Goal: Task Accomplishment & Management: Use online tool/utility

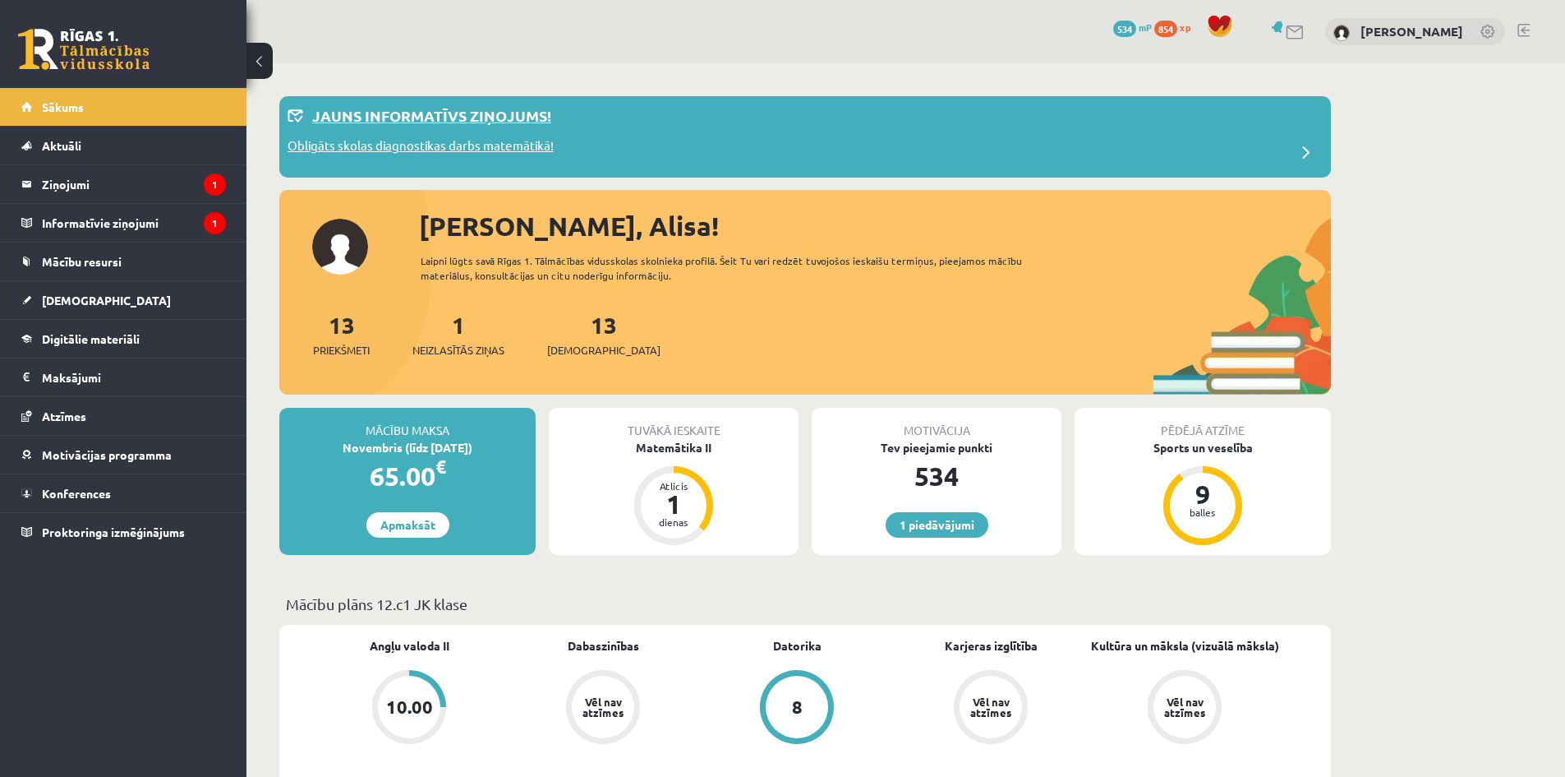
click at [458, 151] on p "Obligāts skolas diagnostikas darbs matemātikā!" at bounding box center [421, 147] width 266 height 23
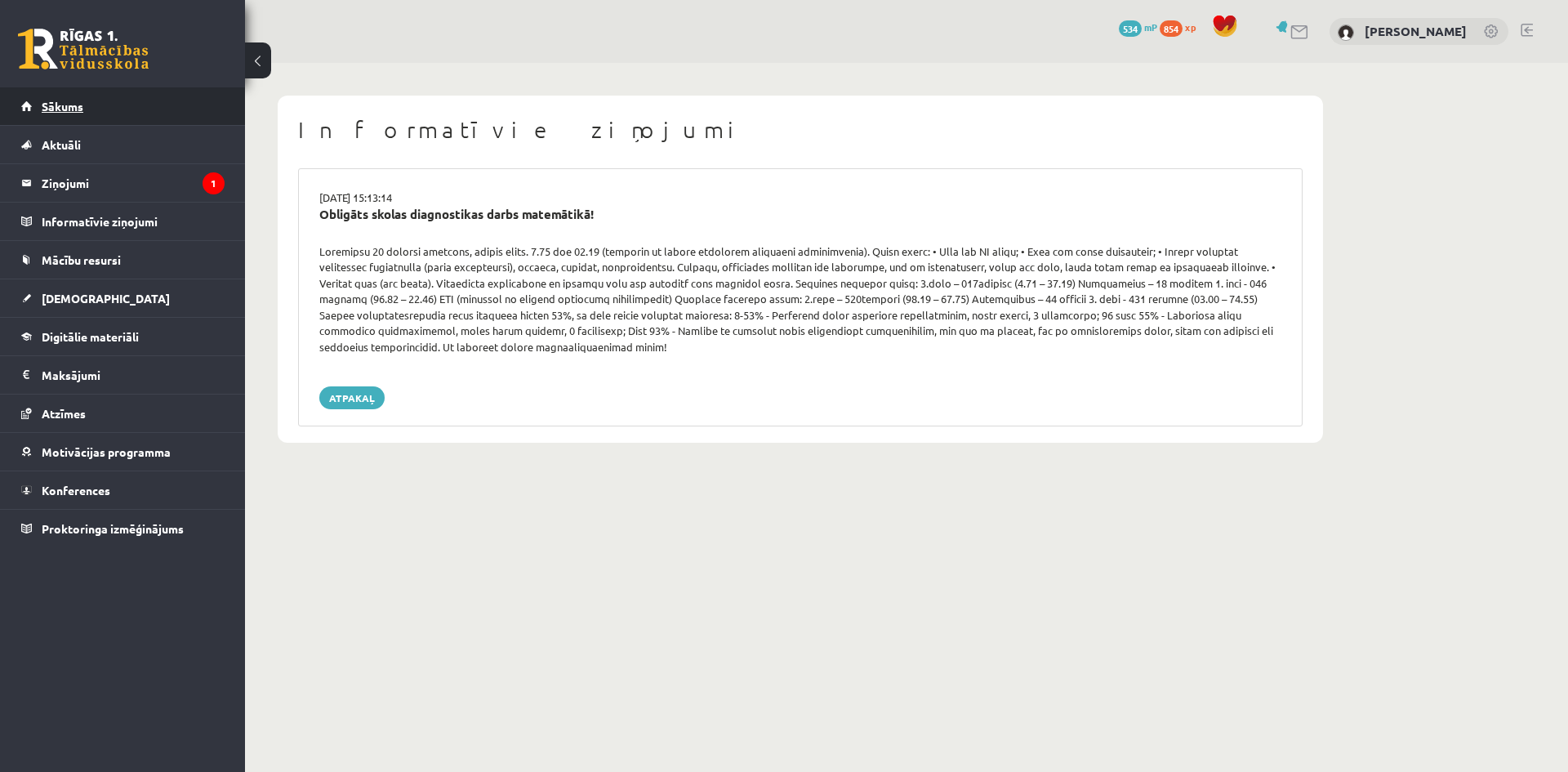
click at [110, 111] on link "Sākums" at bounding box center [122, 106] width 204 height 38
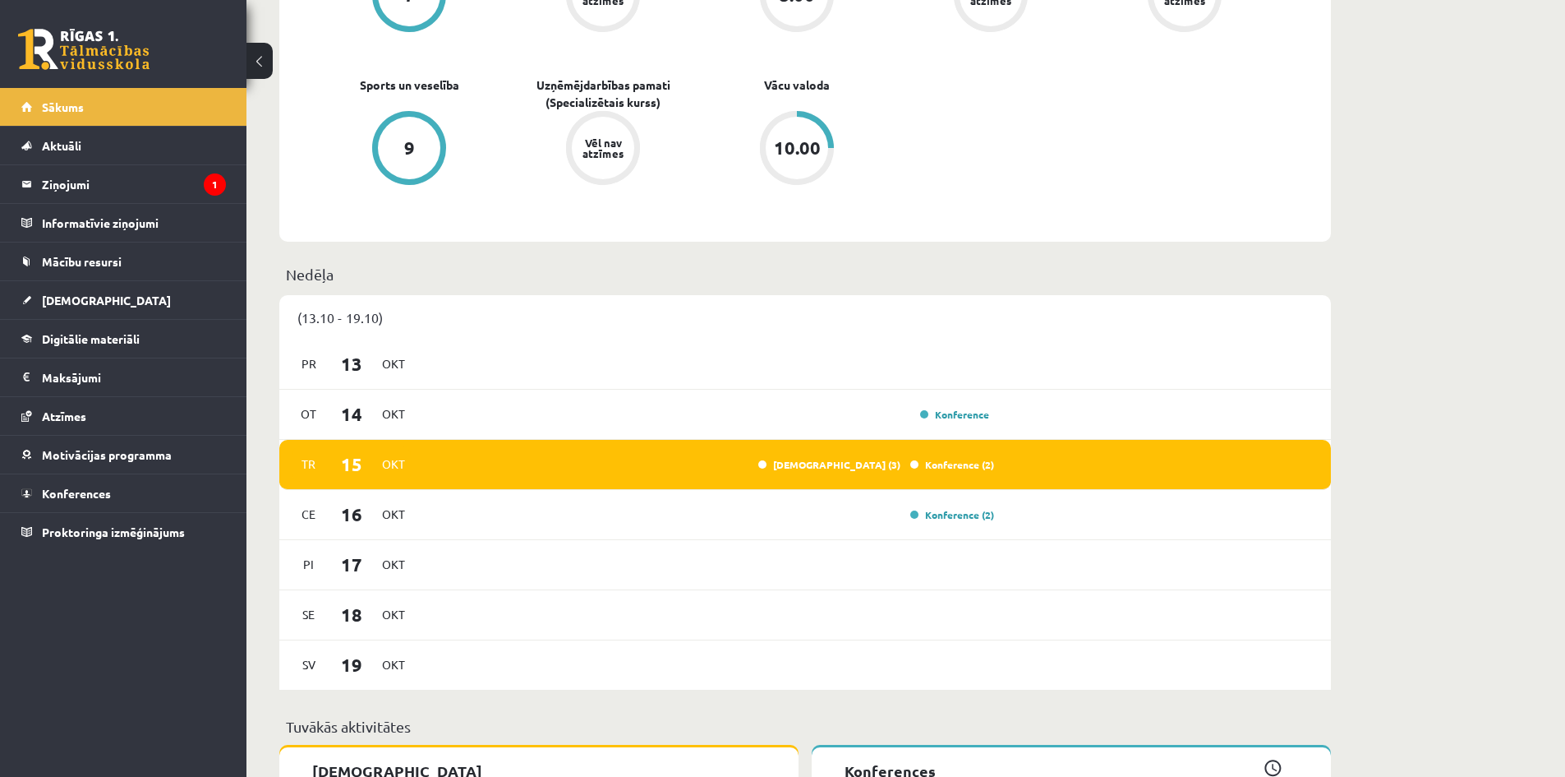
scroll to position [822, 0]
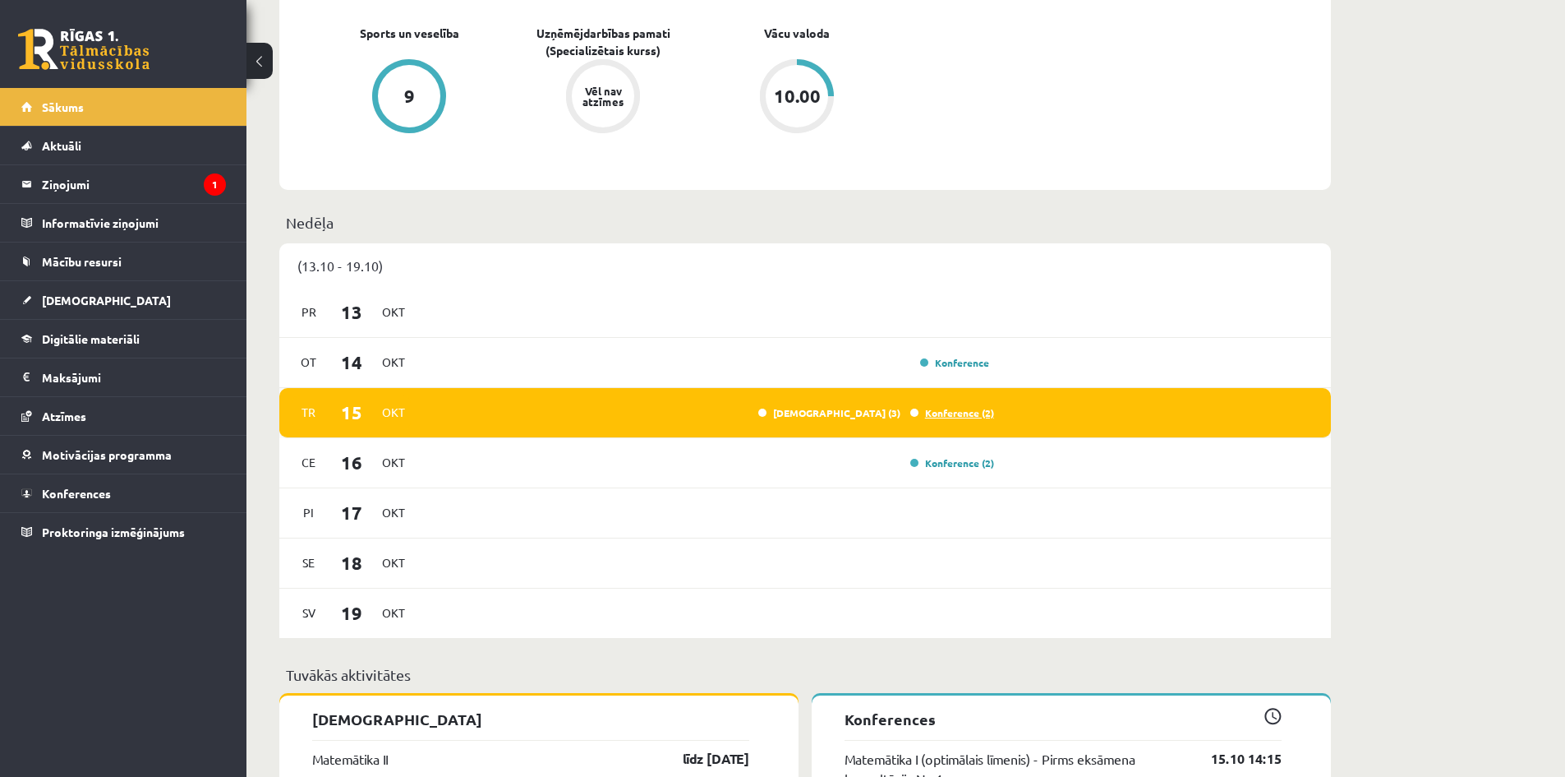
click at [950, 418] on link "Konference (2)" at bounding box center [952, 412] width 84 height 13
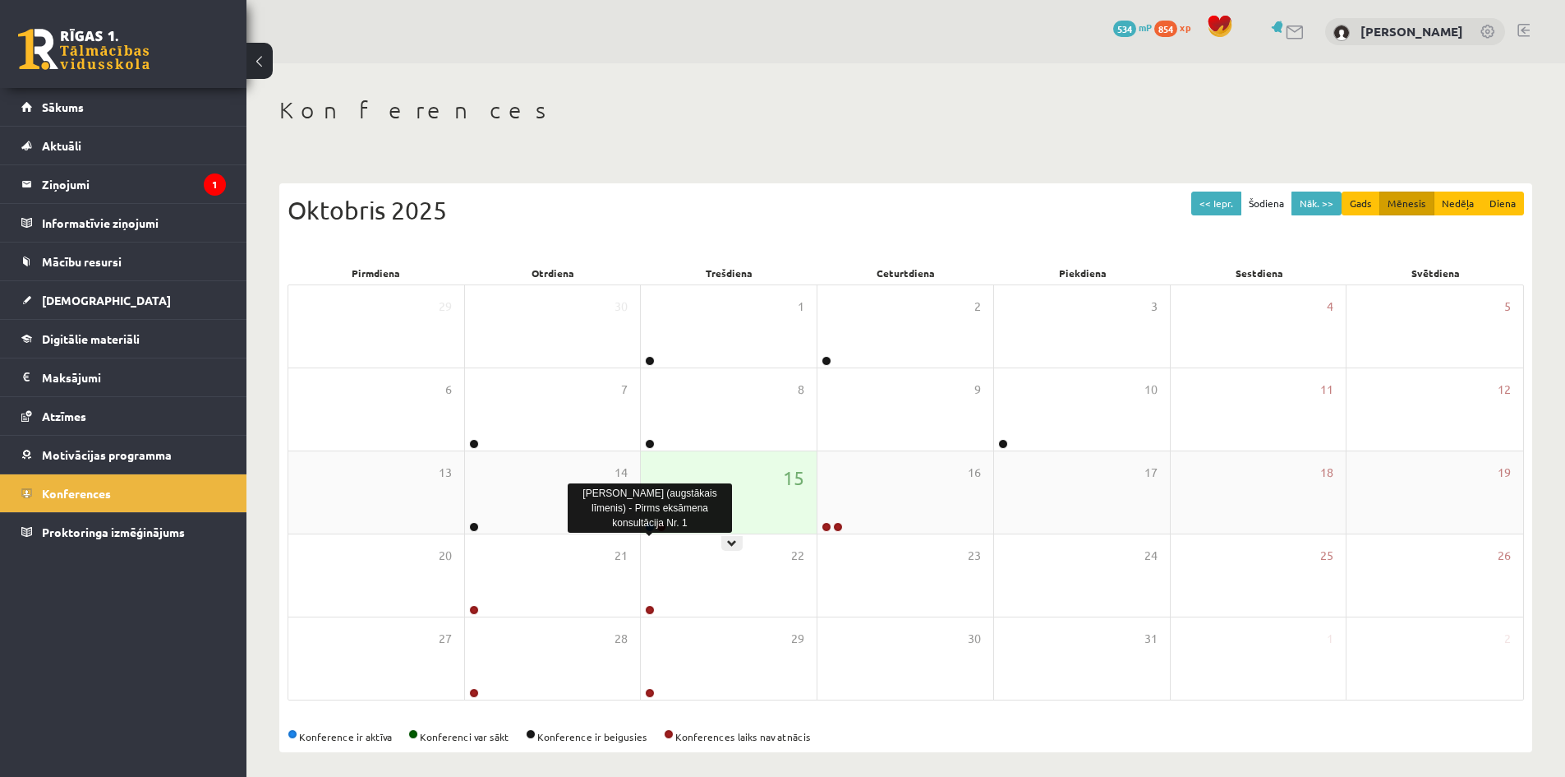
click at [651, 527] on link at bounding box center [650, 527] width 10 height 10
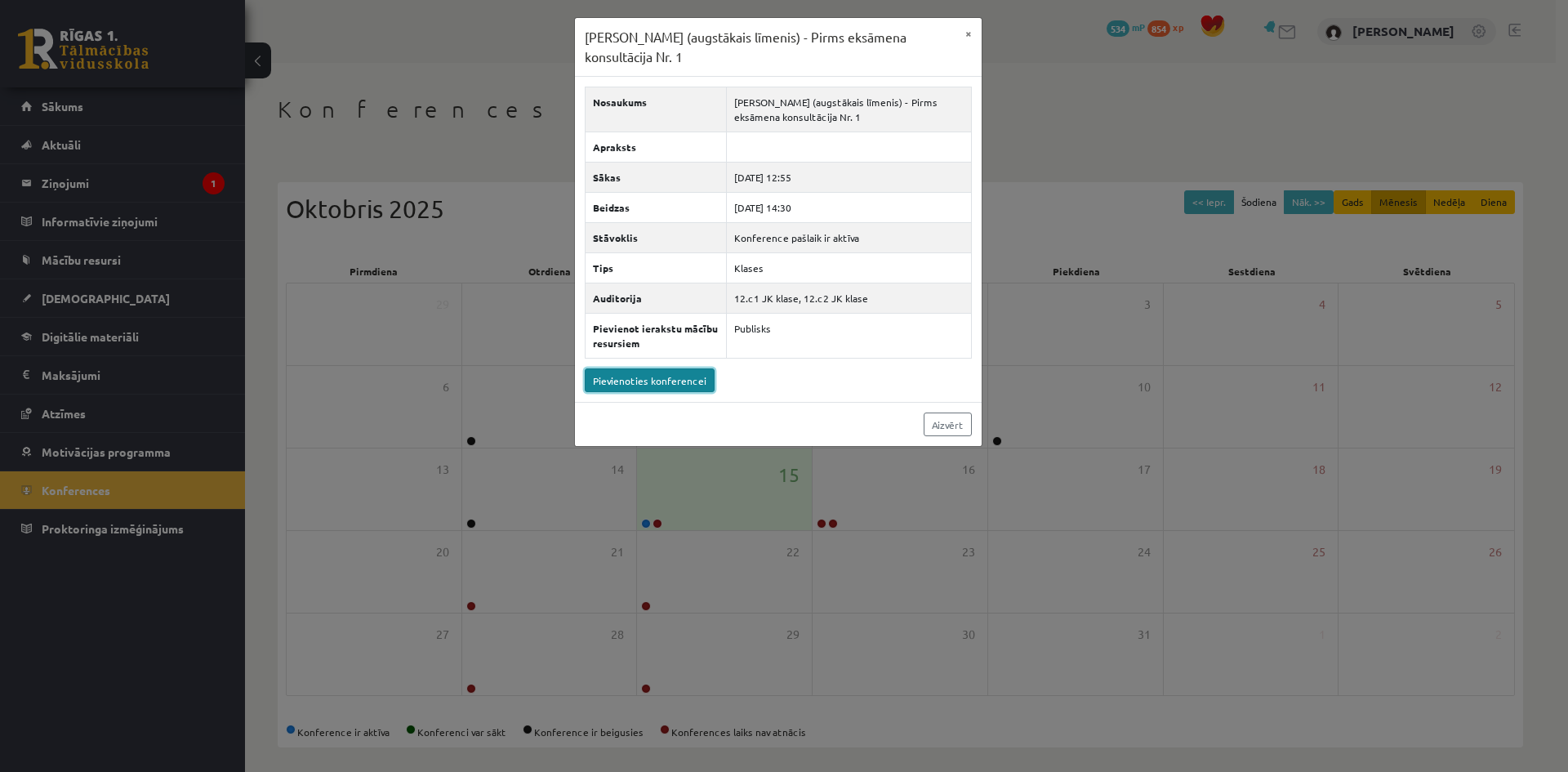
click at [646, 378] on link "Pievienoties konferencei" at bounding box center [649, 381] width 130 height 24
